Goal: Task Accomplishment & Management: Manage account settings

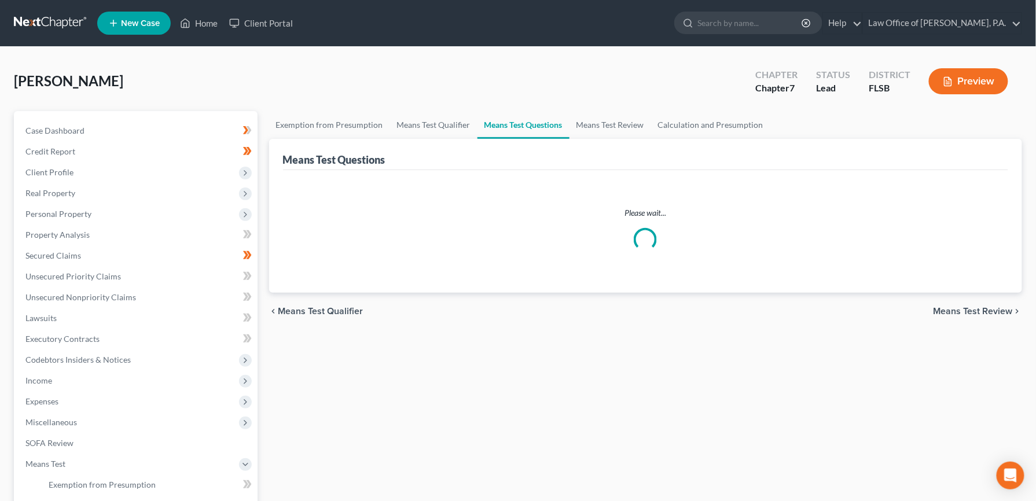
select select "1"
select select "0"
select select "60"
select select "0"
select select "60"
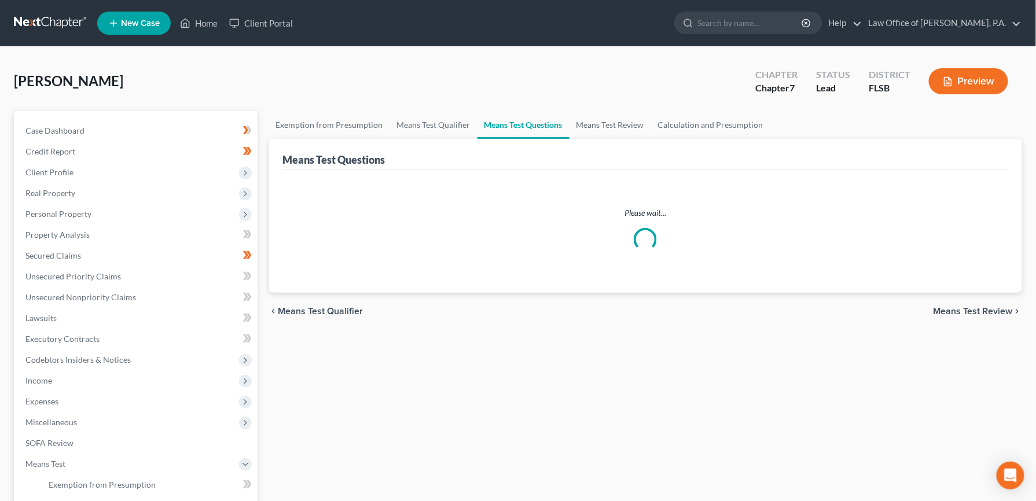
select select "1"
select select "60"
select select "1"
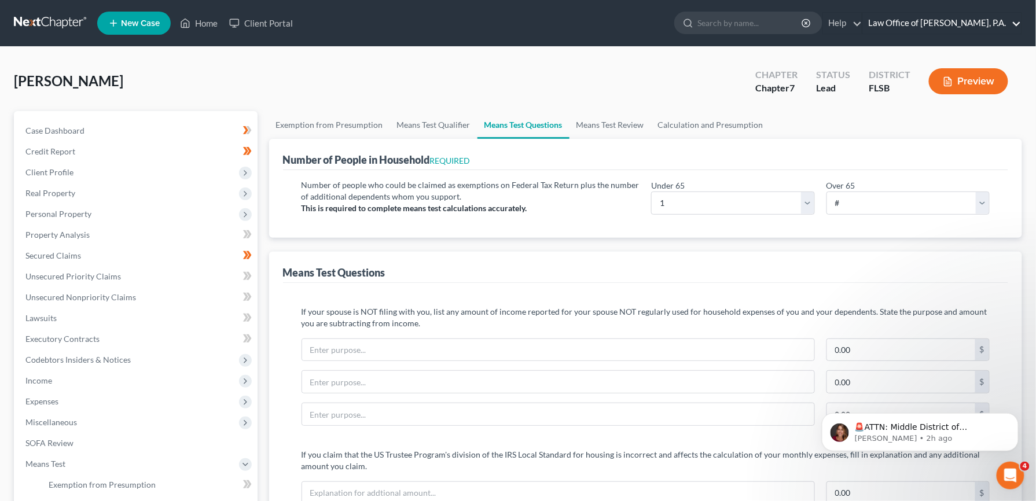
click at [973, 24] on link "Law Office of Ronnie D. Dykes, P.A." at bounding box center [942, 23] width 159 height 21
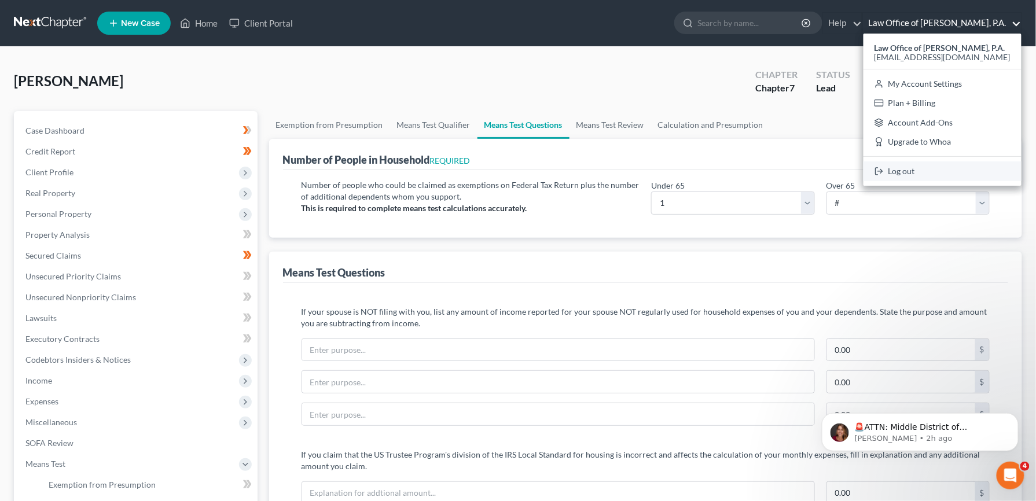
click at [922, 168] on link "Log out" at bounding box center [943, 172] width 158 height 20
